Goal: Information Seeking & Learning: Learn about a topic

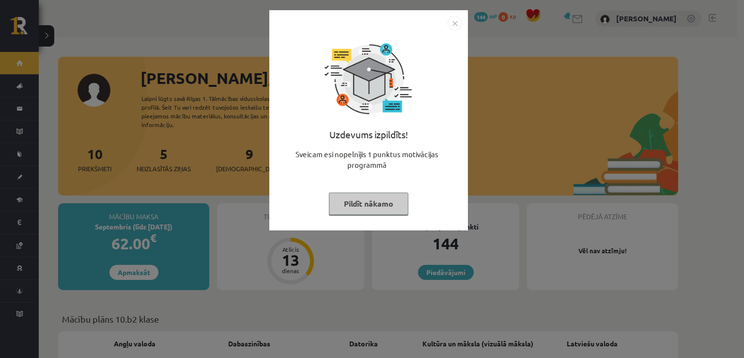
click at [383, 198] on button "Pildīt nākamo" at bounding box center [368, 203] width 79 height 22
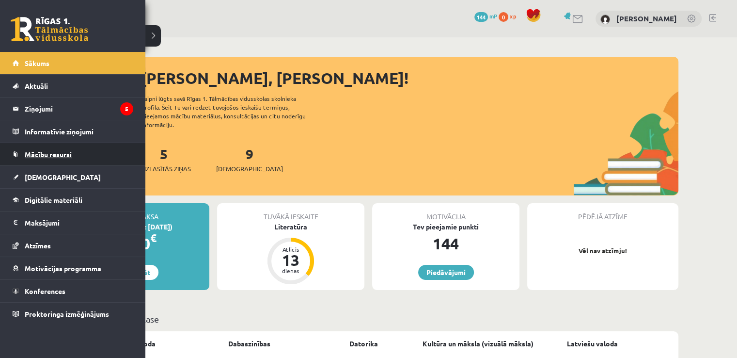
click at [27, 157] on span "Mācību resursi" at bounding box center [48, 154] width 47 height 9
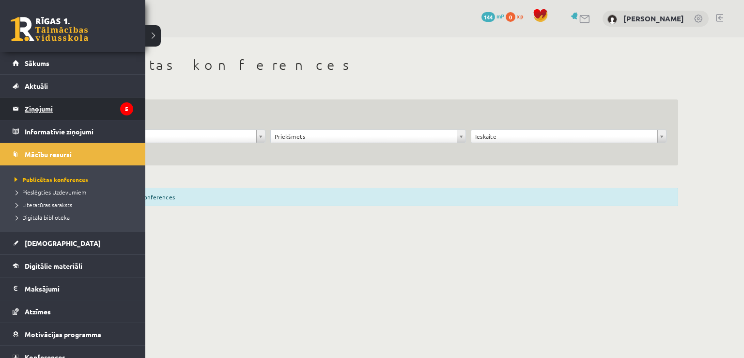
click at [16, 106] on link "Ziņojumi 5" at bounding box center [73, 108] width 121 height 22
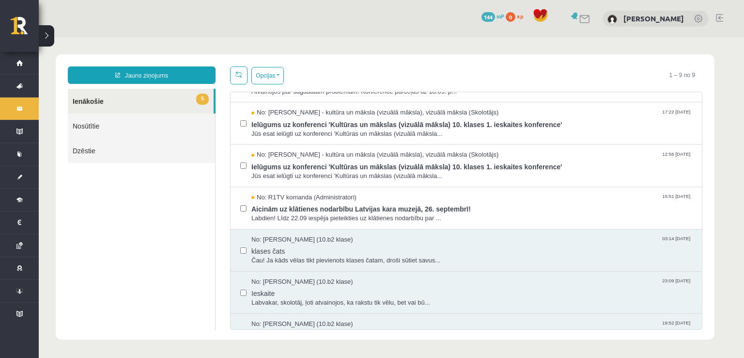
scroll to position [97, 0]
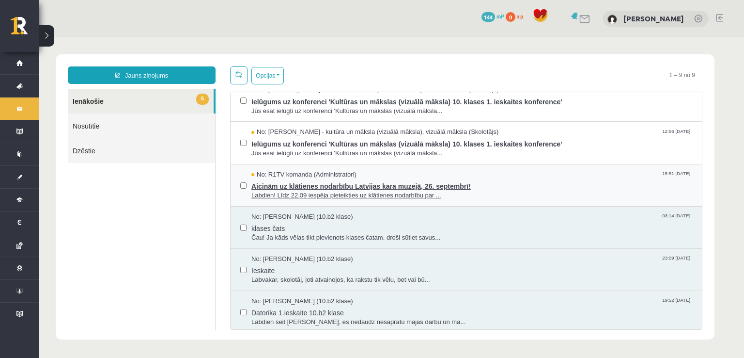
click at [408, 185] on span "Aicinām uz klātienes nodarbību Latvijas kara muzejā, 26. septembrī!" at bounding box center [471, 185] width 441 height 12
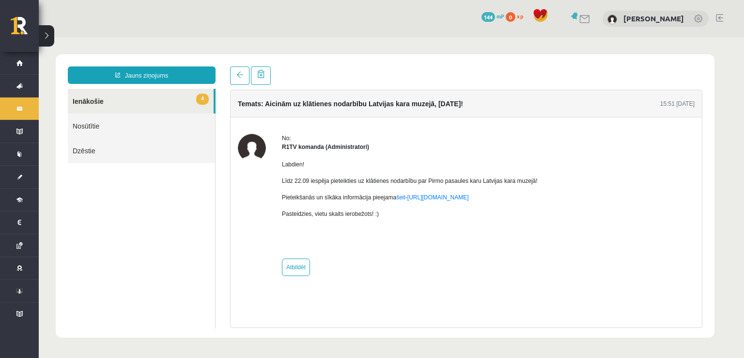
scroll to position [0, 0]
click at [231, 73] on link at bounding box center [239, 75] width 19 height 18
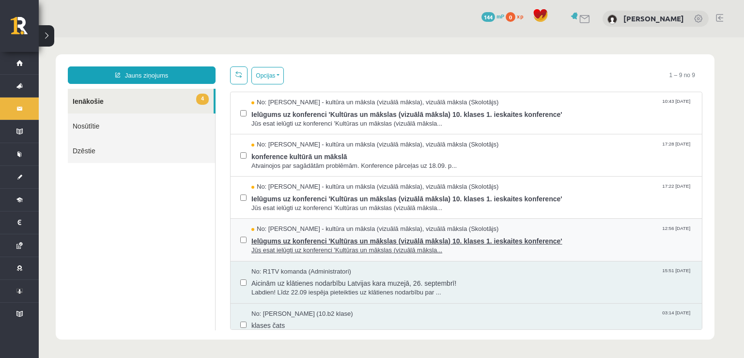
click at [328, 239] on span "Ielūgums uz konferenci 'Kultūras un mākslas (vizuālā māksla) 10. klases 1. iesk…" at bounding box center [471, 240] width 441 height 12
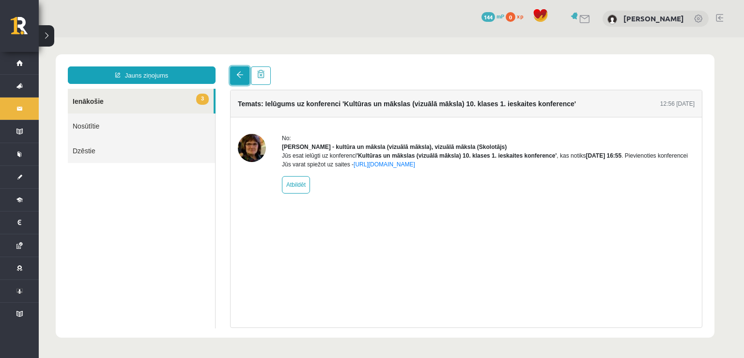
click at [241, 74] on span at bounding box center [239, 74] width 7 height 7
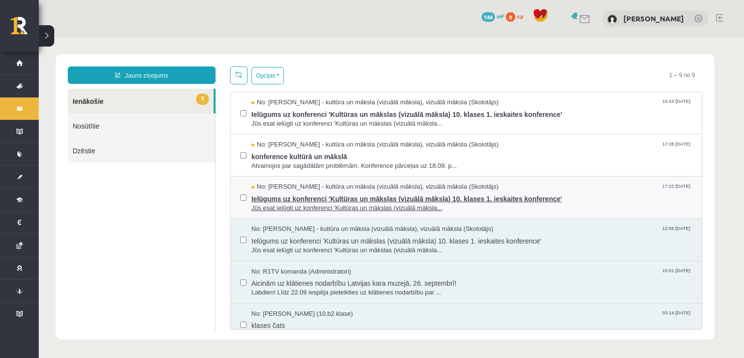
click at [357, 197] on span "Ielūgums uz konferenci 'Kultūras un mākslas (vizuālā māksla) 10. klases 1. iesk…" at bounding box center [471, 197] width 441 height 12
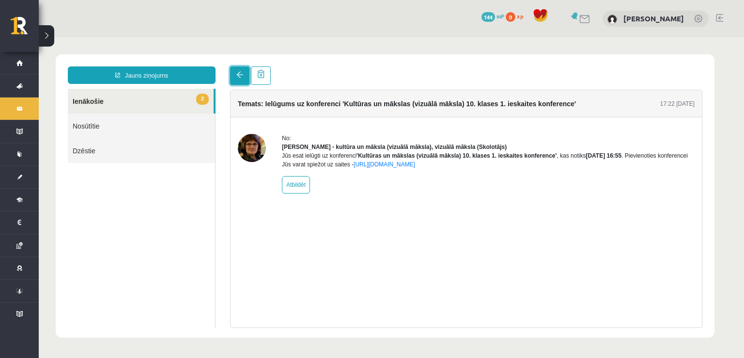
click at [238, 74] on span at bounding box center [239, 74] width 7 height 7
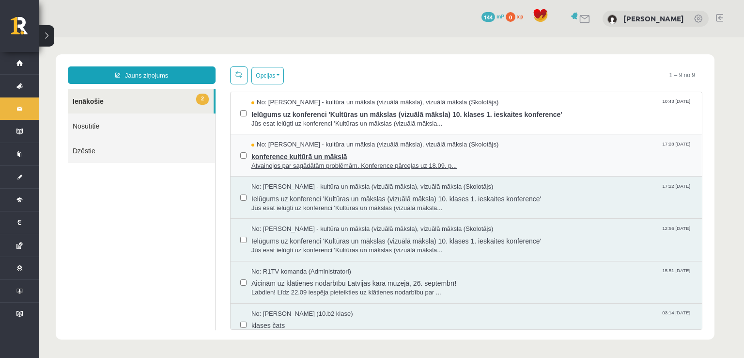
click at [288, 152] on span "konference kultūrā un mākslā" at bounding box center [471, 155] width 441 height 12
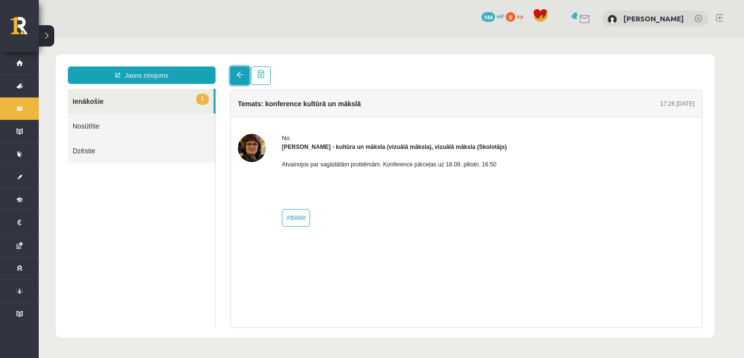
click at [236, 74] on span at bounding box center [239, 74] width 7 height 7
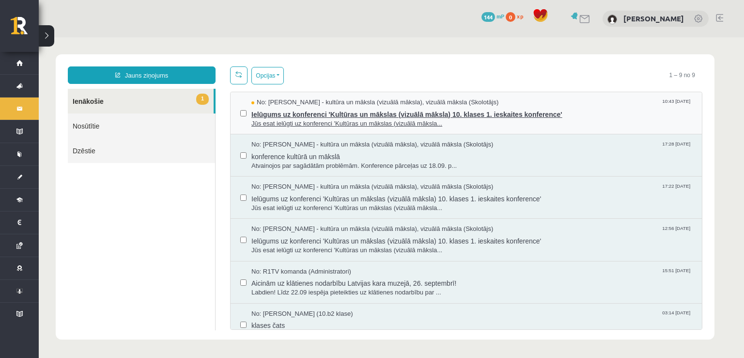
click at [362, 111] on span "Ielūgums uz konferenci 'Kultūras un mākslas (vizuālā māksla) 10. klases 1. iesk…" at bounding box center [471, 113] width 441 height 12
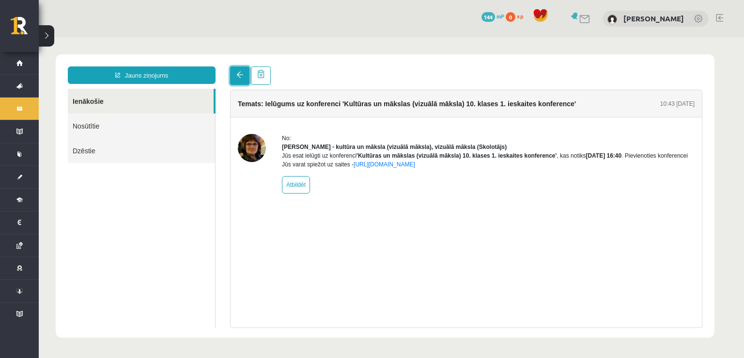
click at [238, 78] on span at bounding box center [239, 74] width 7 height 7
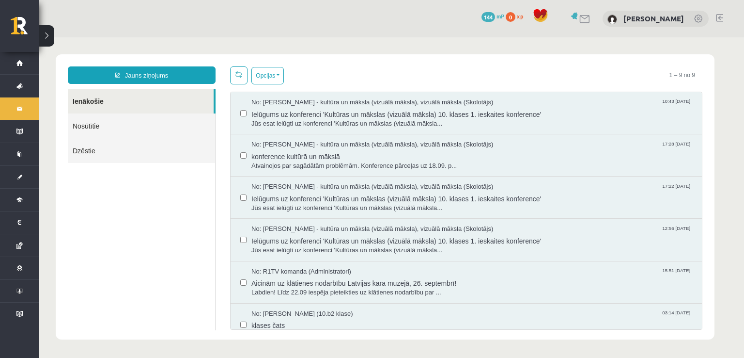
click at [190, 208] on ul "Ienākošie Nosūtītie Dzēstie" at bounding box center [142, 209] width 148 height 241
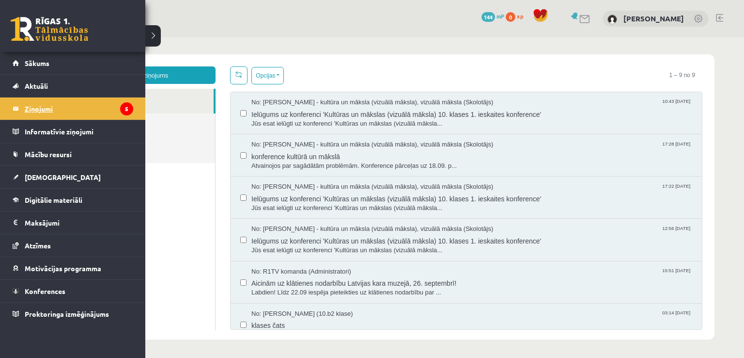
click at [47, 101] on legend "Ziņojumi 5" at bounding box center [79, 108] width 109 height 22
click at [53, 134] on legend "Informatīvie ziņojumi 0" at bounding box center [79, 131] width 109 height 22
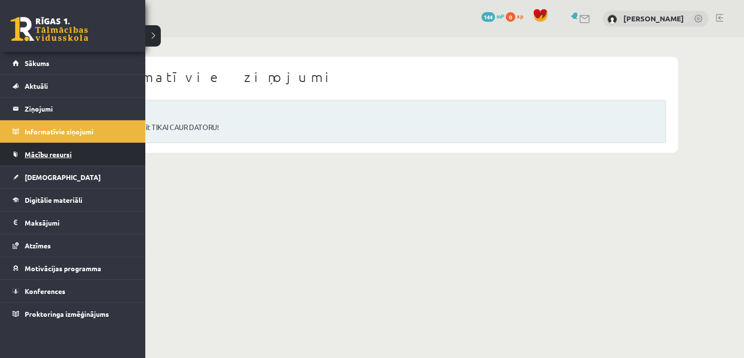
click at [58, 158] on link "Mācību resursi" at bounding box center [73, 154] width 121 height 22
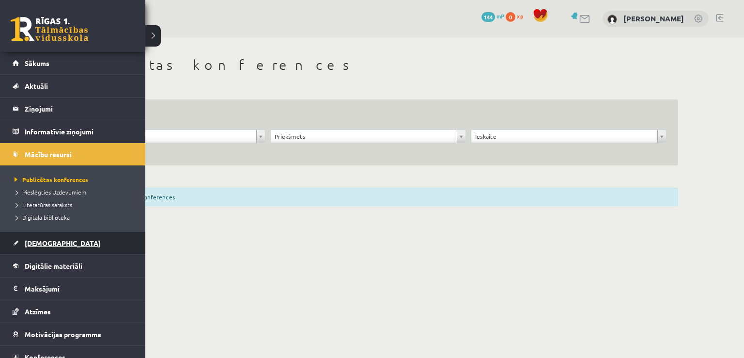
click at [52, 241] on span "[DEMOGRAPHIC_DATA]" at bounding box center [63, 242] width 76 height 9
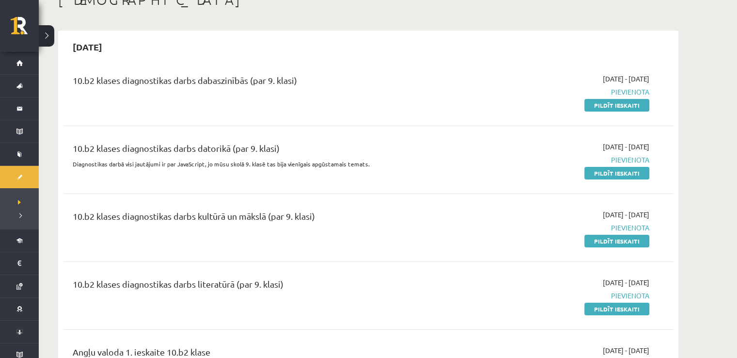
scroll to position [48, 0]
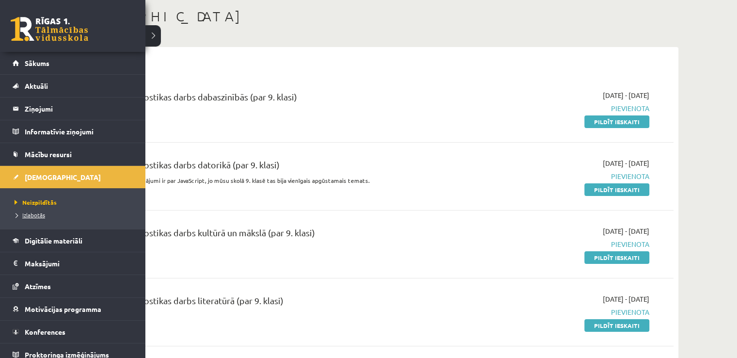
click at [37, 215] on span "Izlabotās" at bounding box center [28, 215] width 33 height 8
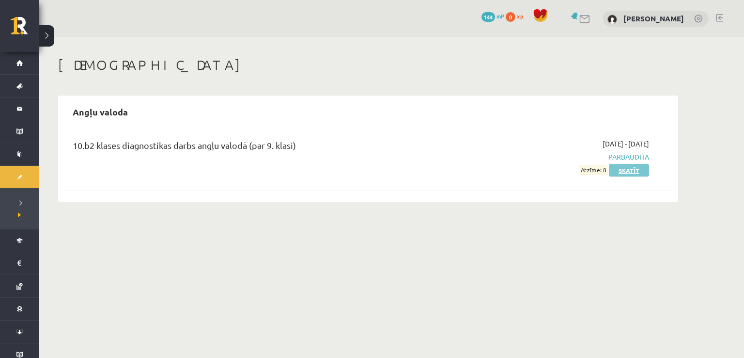
click at [630, 168] on link "Skatīt" at bounding box center [629, 170] width 40 height 13
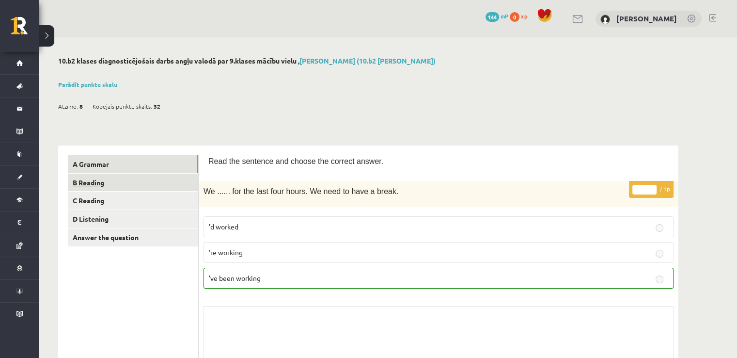
click at [116, 186] on link "B Reading" at bounding box center [133, 182] width 130 height 18
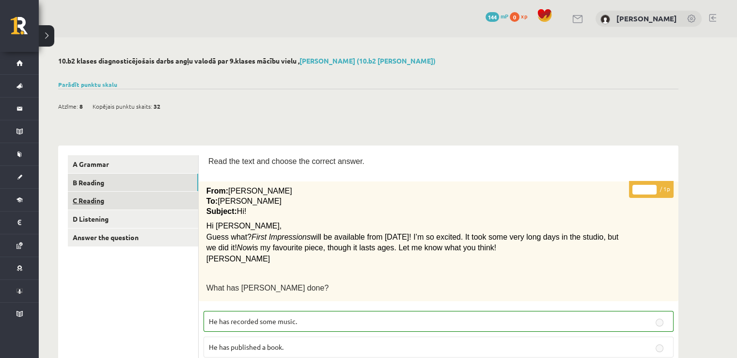
click at [145, 204] on link "C Reading" at bounding box center [133, 200] width 130 height 18
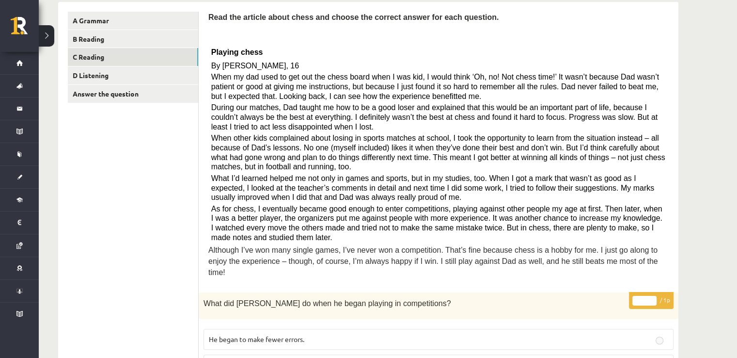
scroll to position [49, 0]
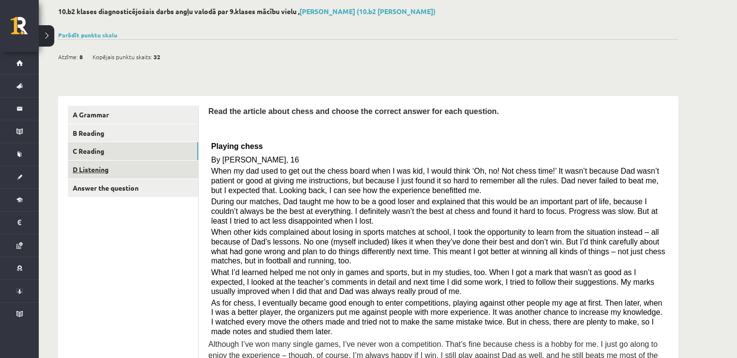
click at [118, 164] on link "D Listening" at bounding box center [133, 169] width 130 height 18
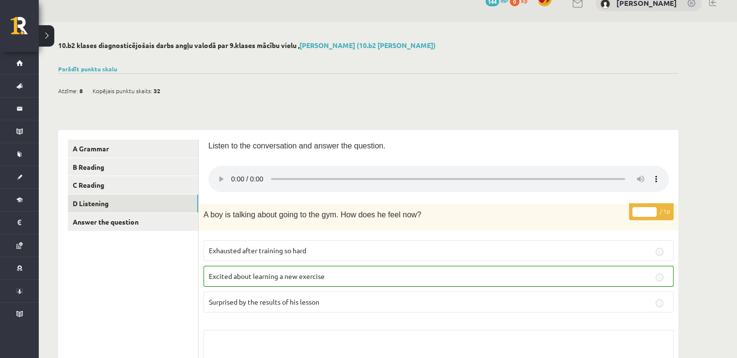
scroll to position [0, 0]
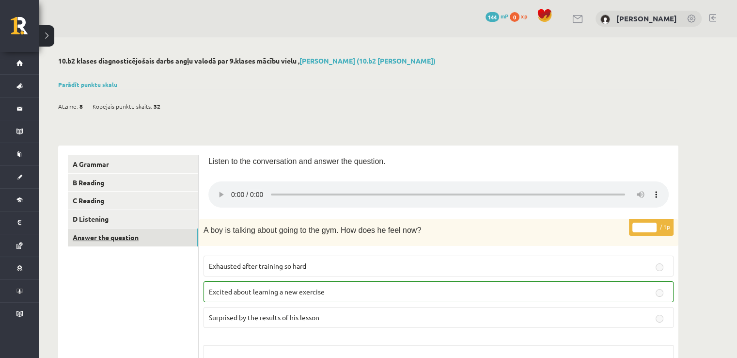
click at [112, 241] on link "Answer the question" at bounding box center [133, 237] width 130 height 18
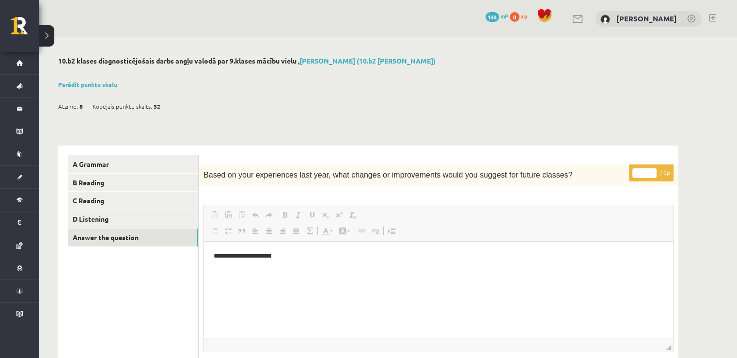
scroll to position [48, 0]
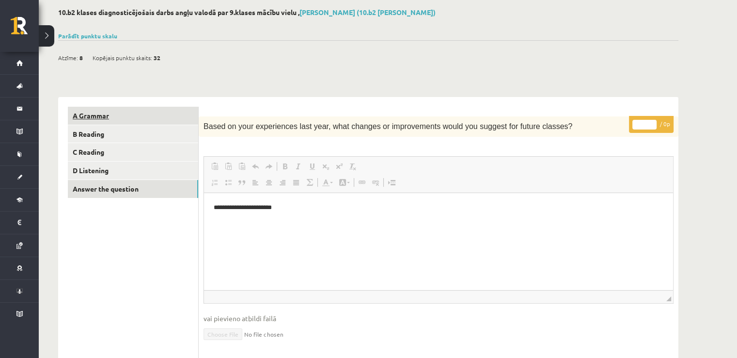
click at [90, 116] on link "A Grammar" at bounding box center [133, 116] width 130 height 18
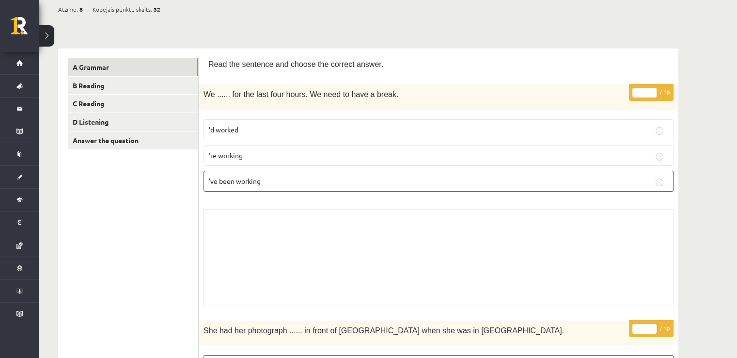
scroll to position [0, 0]
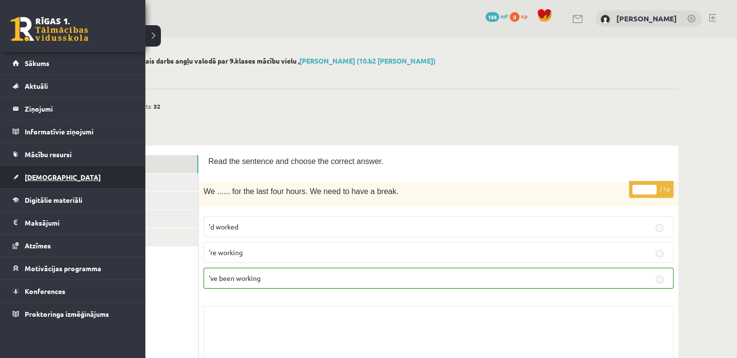
click at [50, 177] on span "[DEMOGRAPHIC_DATA]" at bounding box center [63, 176] width 76 height 9
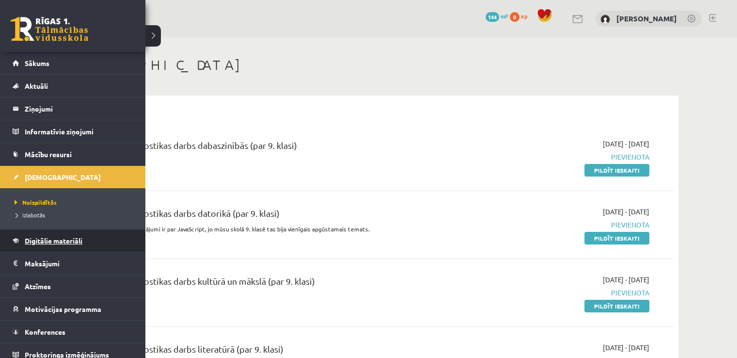
click at [62, 240] on span "Digitālie materiāli" at bounding box center [54, 240] width 58 height 9
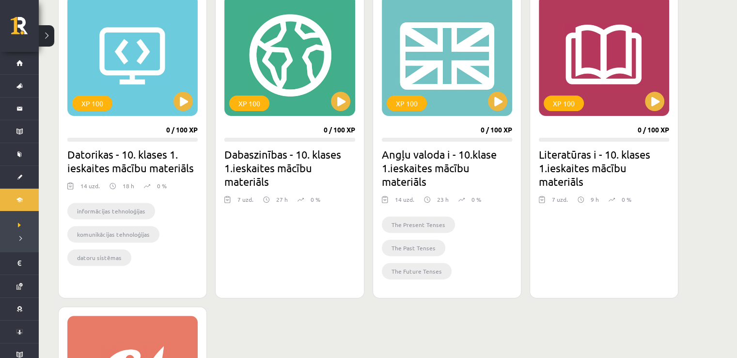
scroll to position [242, 0]
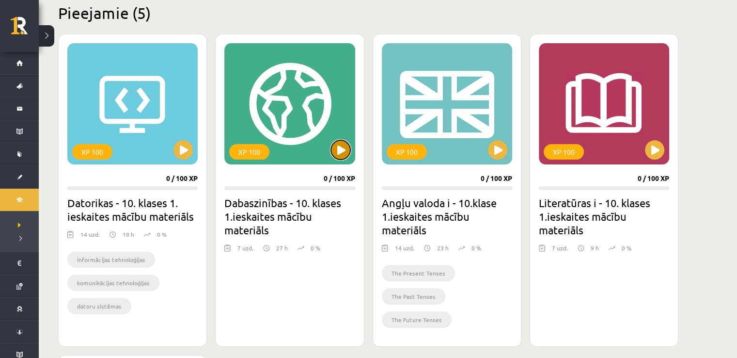
click at [341, 152] on button at bounding box center [340, 149] width 19 height 19
click at [321, 137] on div "XP 100" at bounding box center [289, 103] width 130 height 121
